Goal: Obtain resource: Download file/media

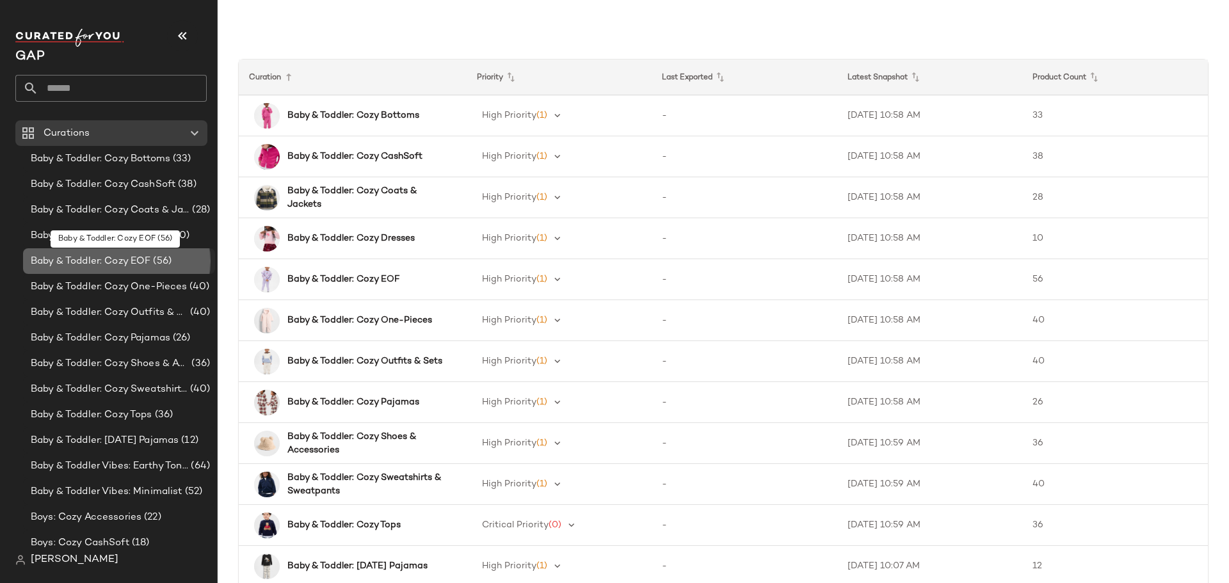
click at [134, 254] on span "Baby & Toddler: Cozy EOF" at bounding box center [91, 261] width 120 height 15
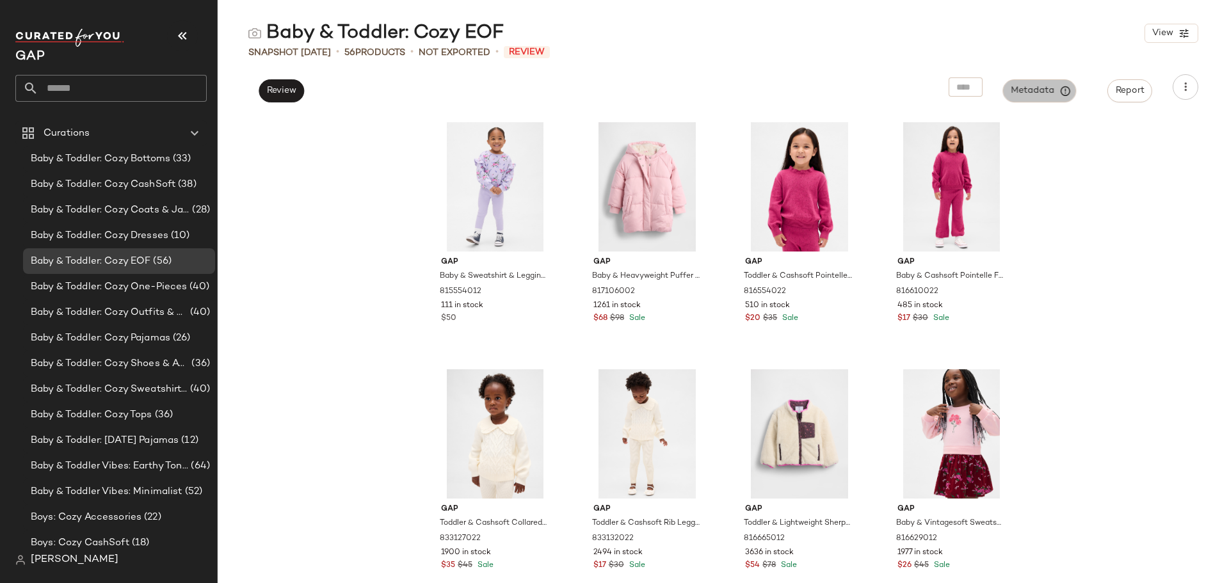
click at [1028, 92] on span "Metadata" at bounding box center [1040, 91] width 58 height 12
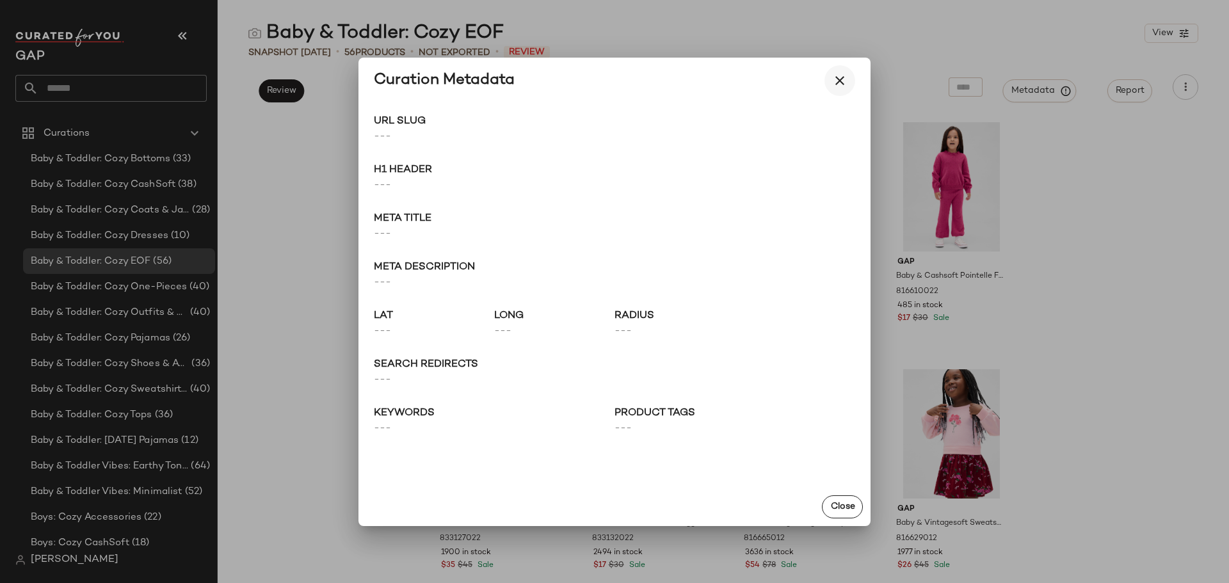
click at [836, 77] on icon "button" at bounding box center [839, 80] width 15 height 15
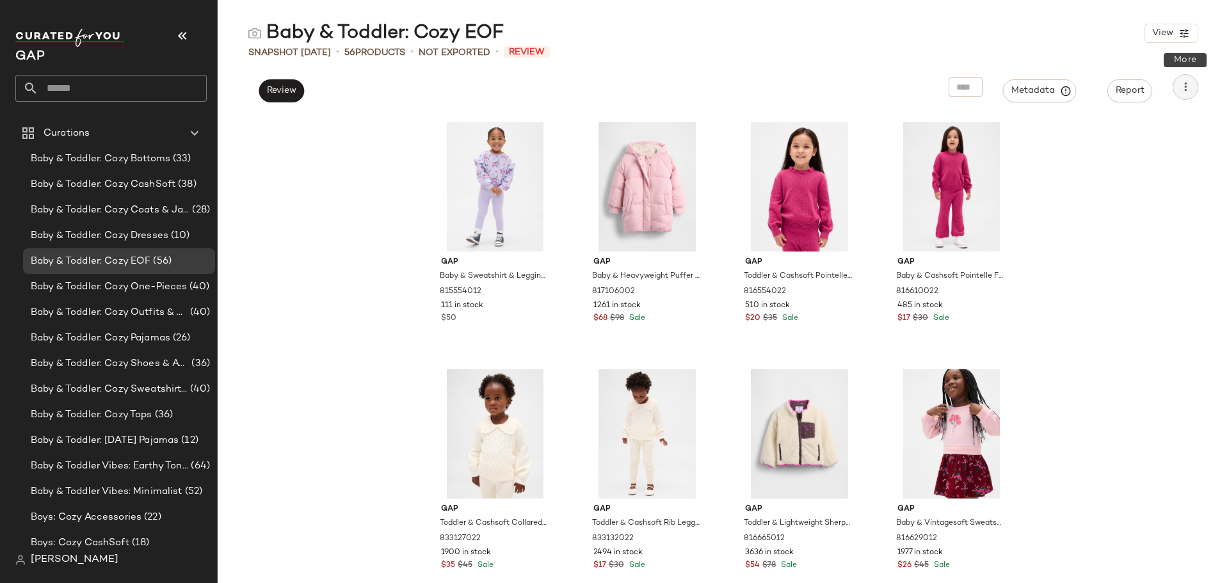
click at [1182, 83] on icon "button" at bounding box center [1185, 87] width 13 height 13
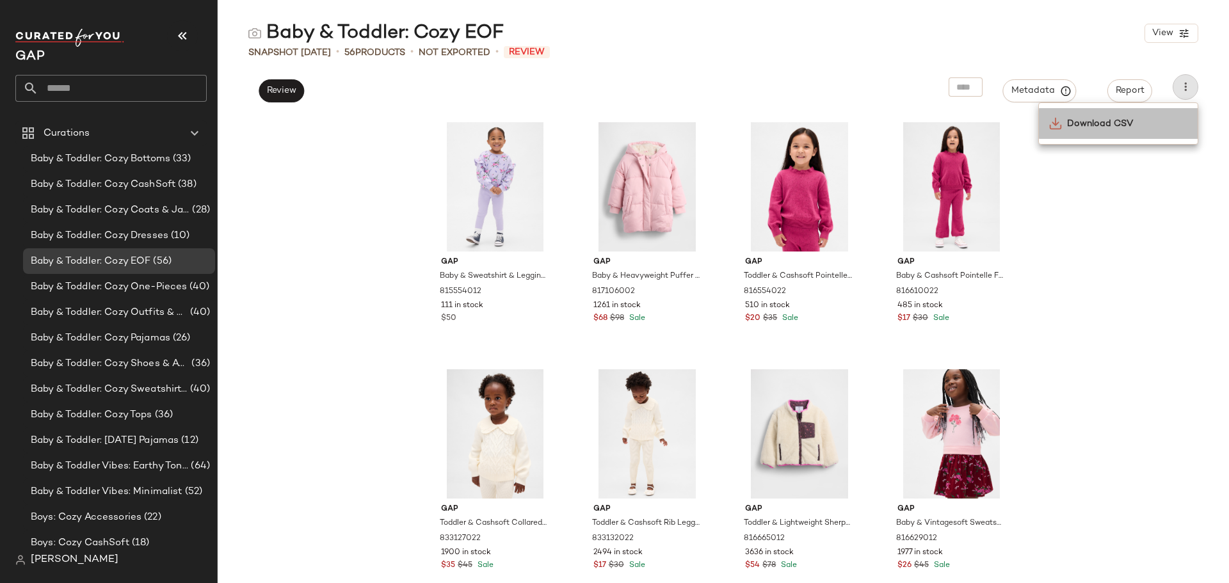
click at [1110, 126] on span "Download CSV" at bounding box center [1127, 123] width 120 height 13
click at [1110, 281] on div "Gap Baby & Sweatshirt & Leggings Set by Gap Orchid Size 6-12 M 815554012 111 in…" at bounding box center [723, 349] width 1011 height 468
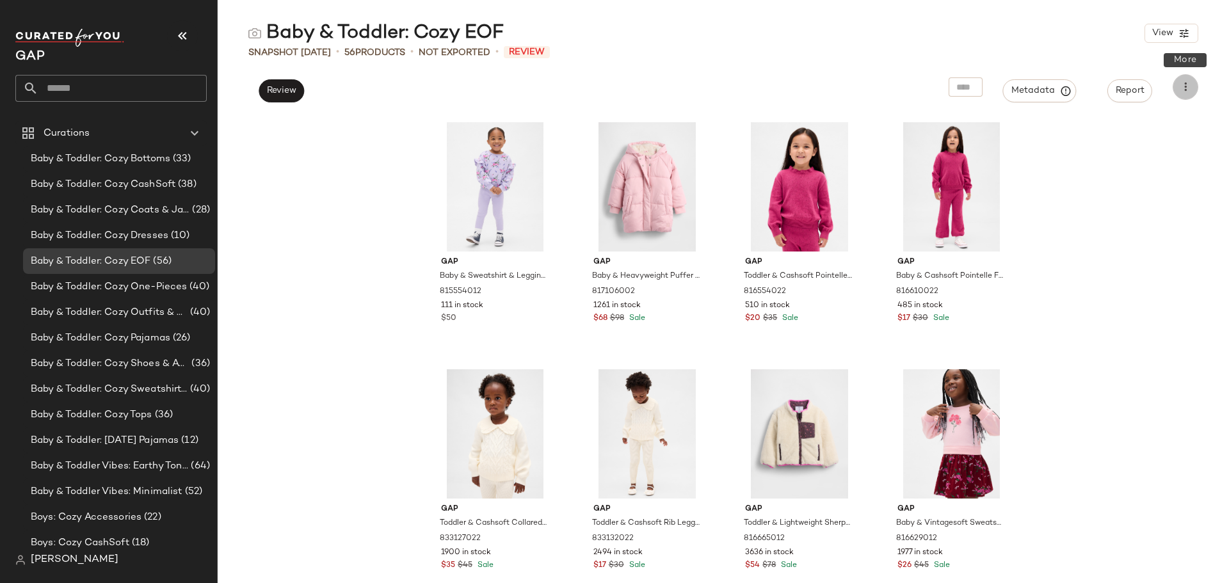
click at [1182, 84] on icon "button" at bounding box center [1185, 87] width 13 height 13
click at [1131, 216] on div "Gap Baby & Sweatshirt & Leggings Set by Gap Orchid Size 6-12 M 815554012 111 in…" at bounding box center [723, 349] width 1011 height 468
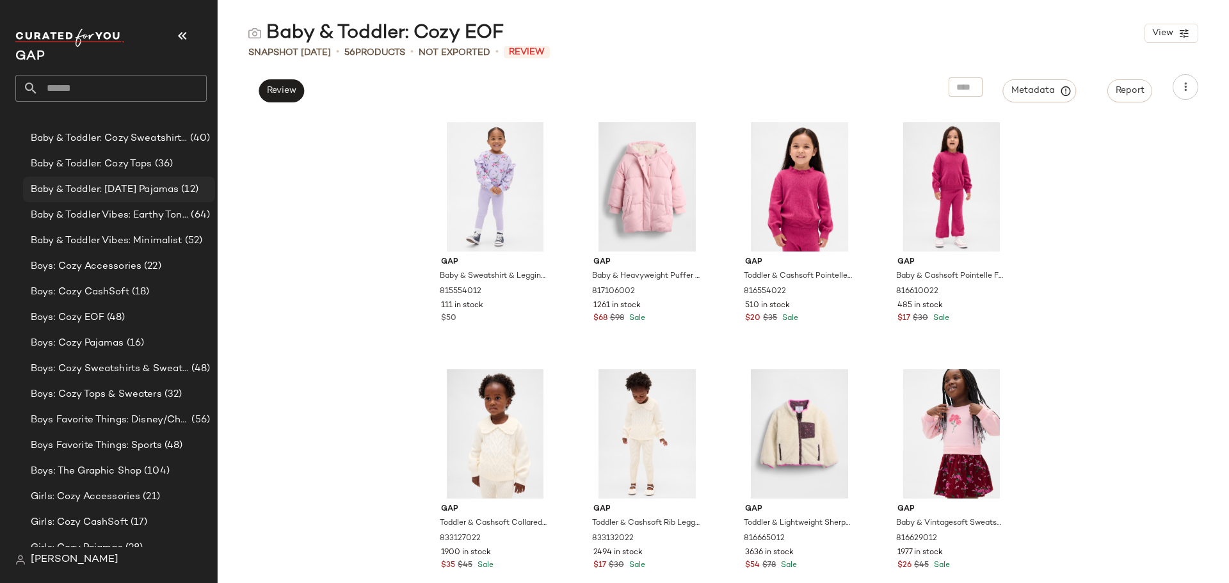
scroll to position [256, 0]
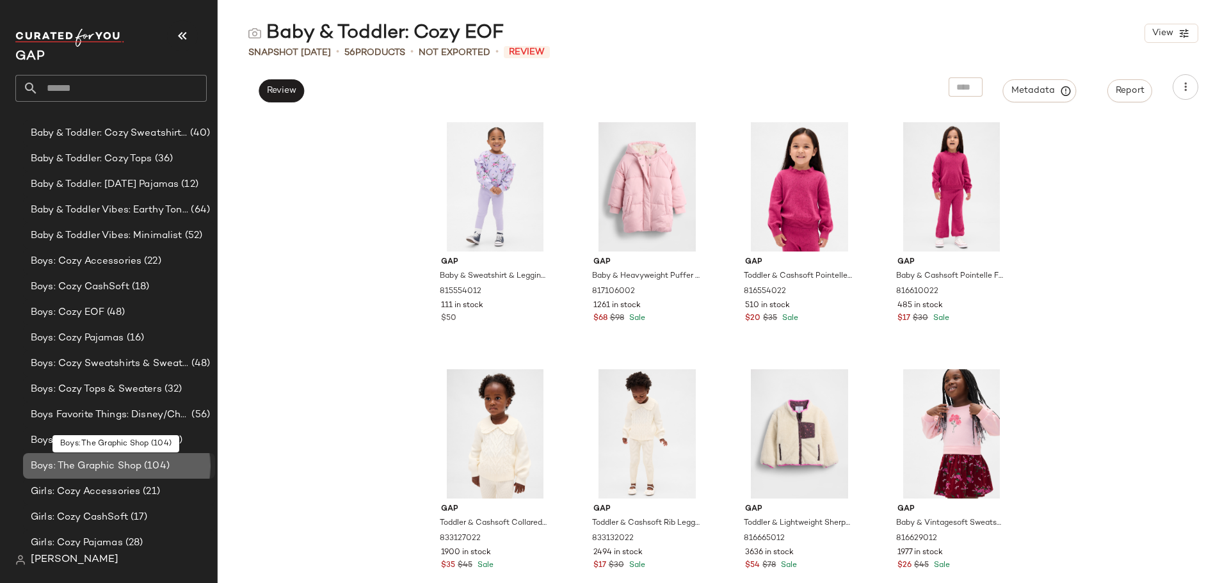
click at [123, 463] on span "Boys: The Graphic Shop" at bounding box center [86, 466] width 111 height 15
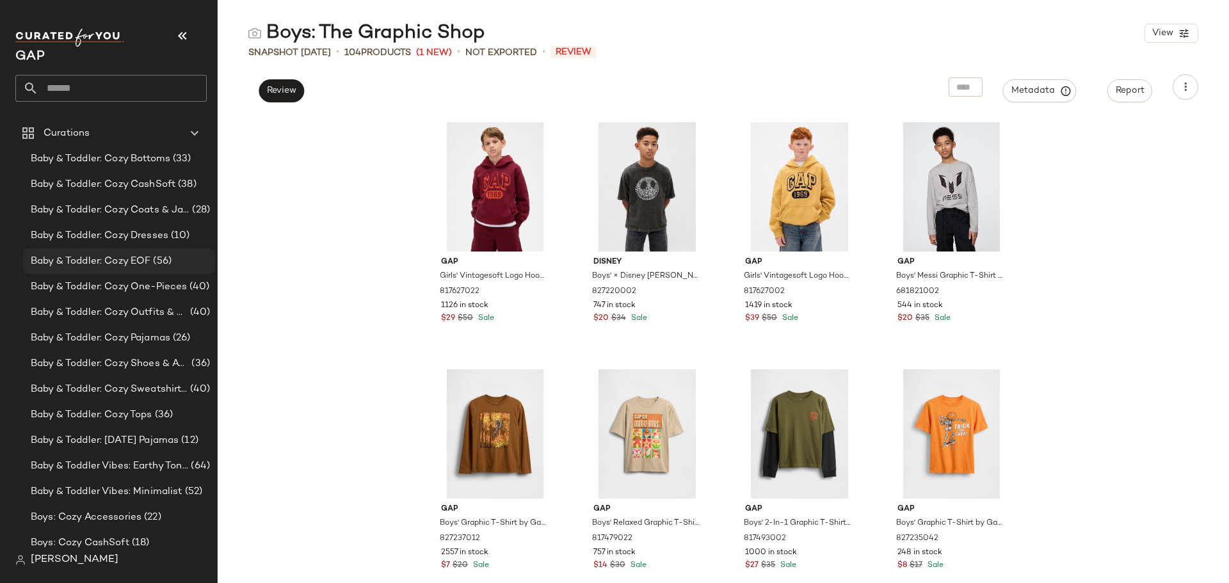
click at [140, 262] on span "Baby & Toddler: Cozy EOF" at bounding box center [91, 261] width 120 height 15
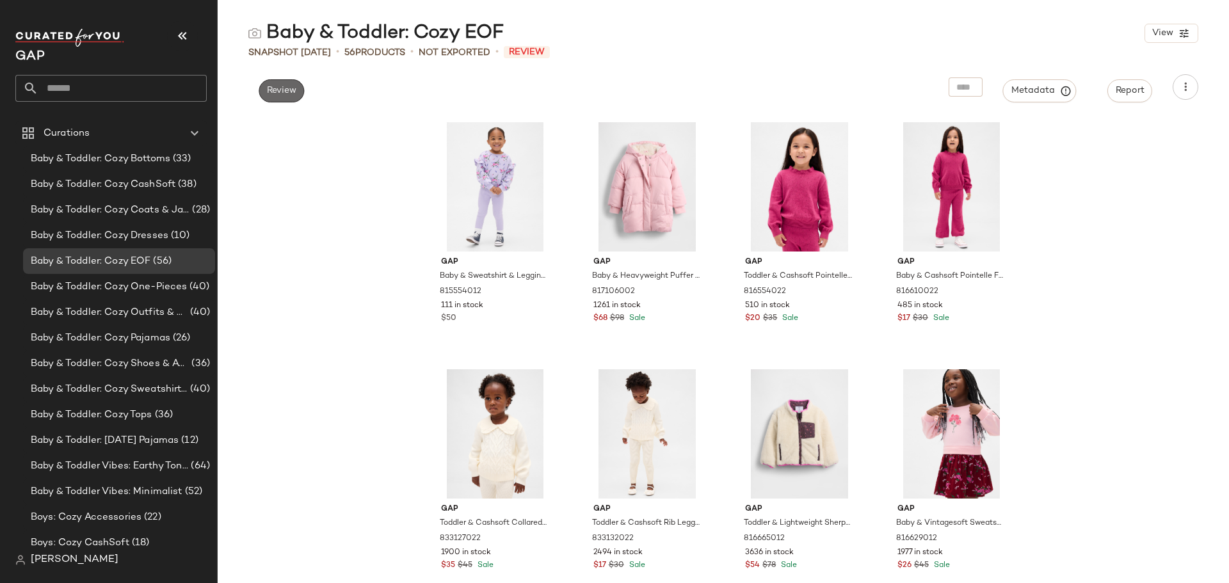
click at [281, 97] on button "Review" at bounding box center [281, 90] width 45 height 23
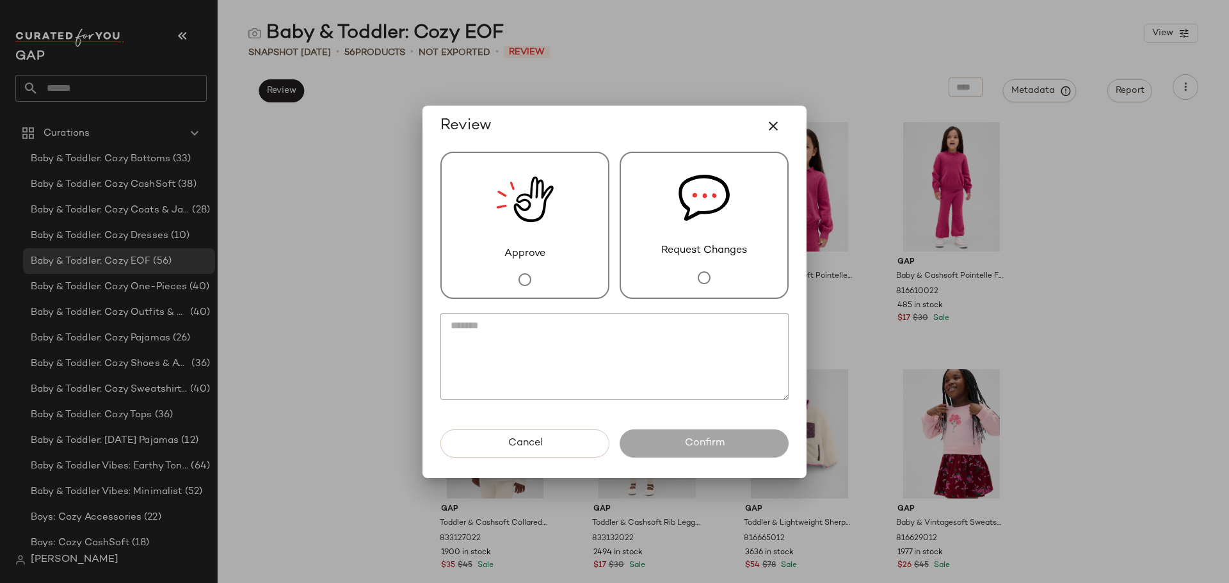
drag, startPoint x: 578, startPoint y: 122, endPoint x: 481, endPoint y: 114, distance: 97.6
click at [481, 114] on div "Review" at bounding box center [614, 126] width 348 height 31
click at [528, 117] on div "Review" at bounding box center [614, 126] width 348 height 31
click at [775, 125] on icon "button" at bounding box center [772, 125] width 15 height 15
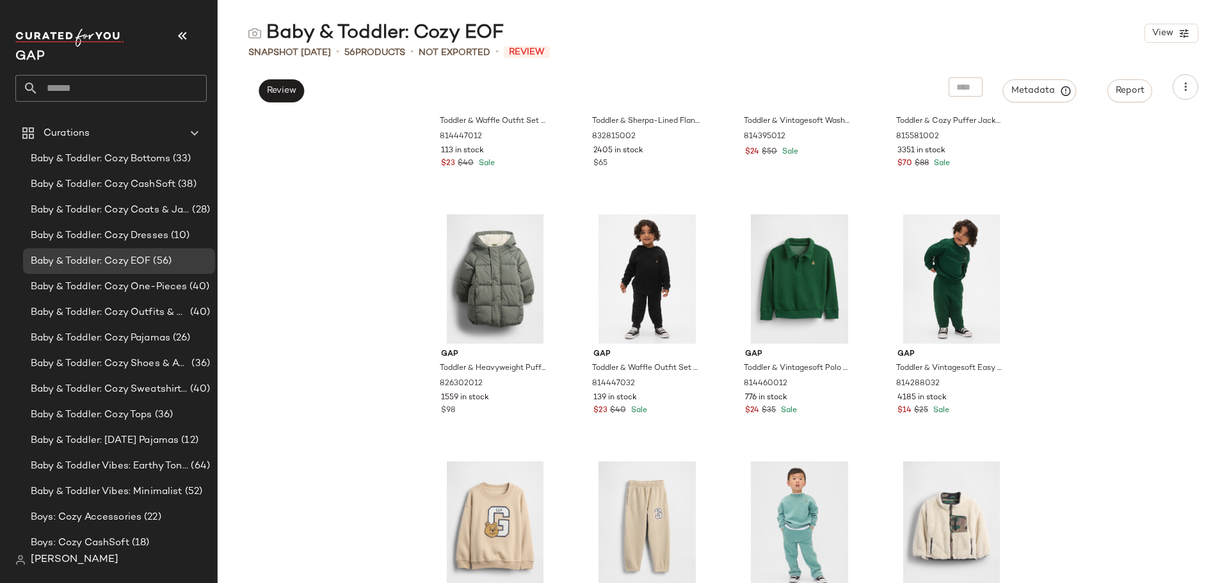
scroll to position [714, 0]
